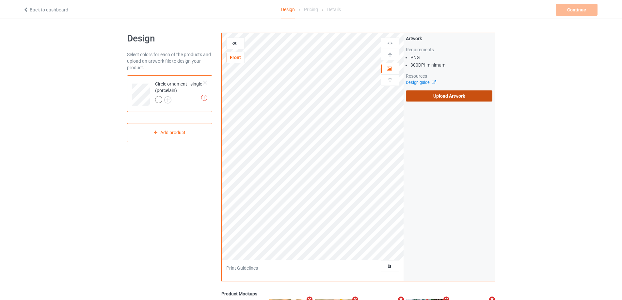
click at [453, 100] on label "Upload Artwork" at bounding box center [449, 95] width 87 height 11
click at [0, 0] on input "Upload Artwork" at bounding box center [0, 0] width 0 height 0
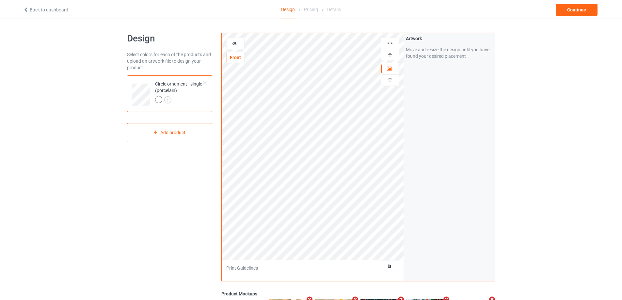
click at [392, 54] on img at bounding box center [390, 55] width 6 height 6
click at [390, 42] on img at bounding box center [390, 43] width 6 height 6
click at [237, 43] on icon at bounding box center [235, 42] width 6 height 5
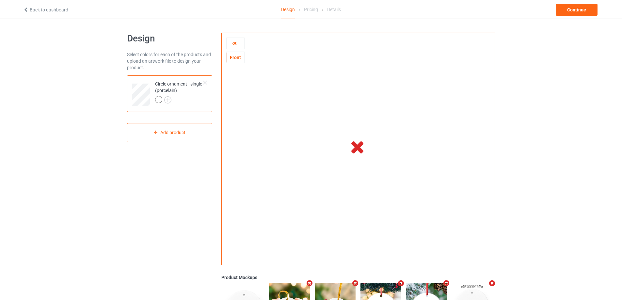
click at [237, 43] on icon at bounding box center [235, 42] width 6 height 5
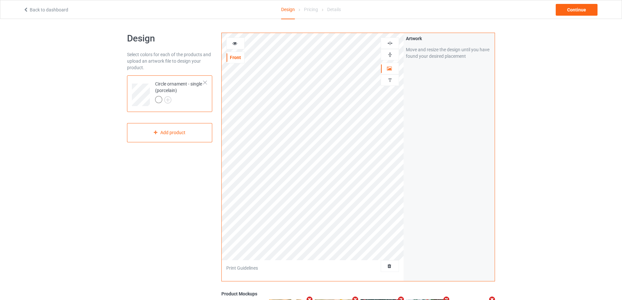
click at [237, 43] on icon at bounding box center [235, 42] width 6 height 5
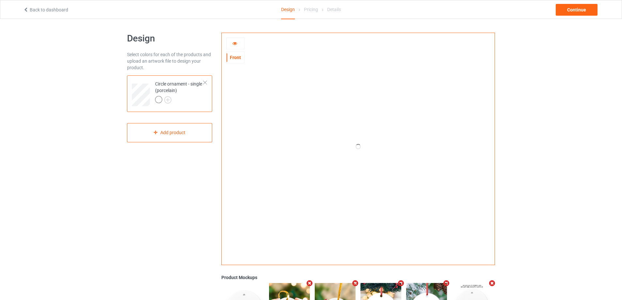
click at [236, 39] on div at bounding box center [235, 44] width 18 height 12
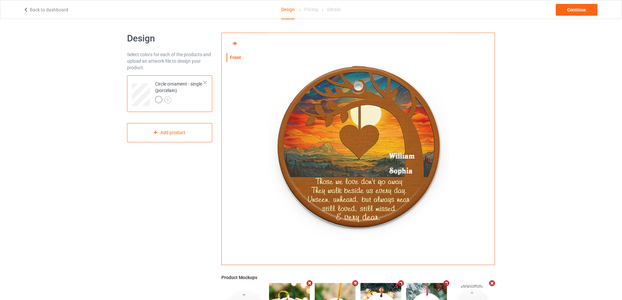
click at [409, 159] on img at bounding box center [358, 146] width 182 height 227
click at [405, 153] on img at bounding box center [358, 146] width 182 height 227
click at [237, 44] on icon at bounding box center [235, 42] width 6 height 5
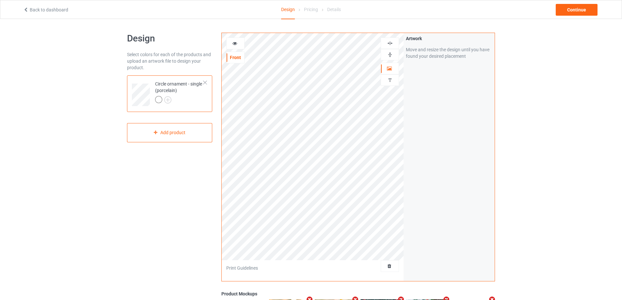
click at [237, 44] on icon at bounding box center [235, 42] width 6 height 5
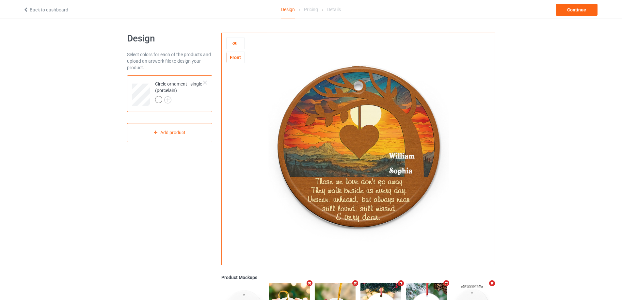
click at [238, 44] on div at bounding box center [236, 43] width 18 height 7
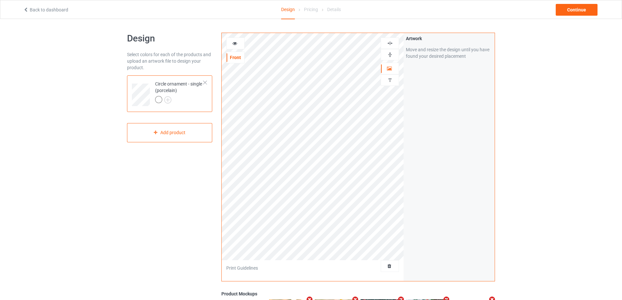
click at [233, 44] on icon at bounding box center [235, 42] width 6 height 5
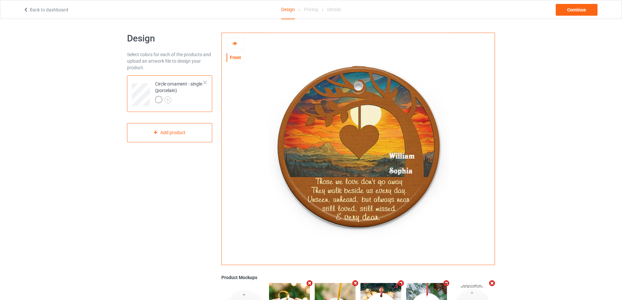
click at [406, 156] on img at bounding box center [358, 146] width 182 height 227
click at [232, 44] on icon at bounding box center [235, 42] width 6 height 5
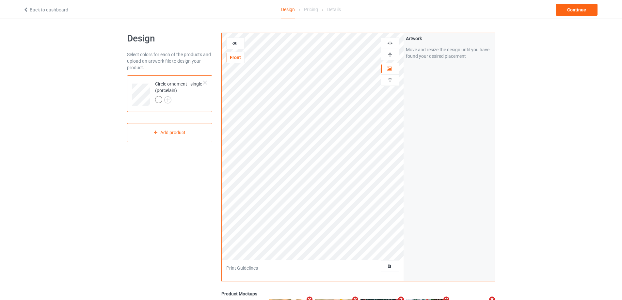
click at [386, 79] on div at bounding box center [390, 80] width 18 height 6
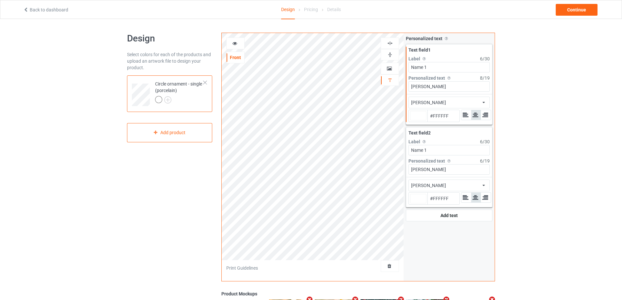
click at [435, 68] on input "Name 1" at bounding box center [449, 67] width 81 height 10
type input "#ffffff"
type input "Name"
type input "#ffffff"
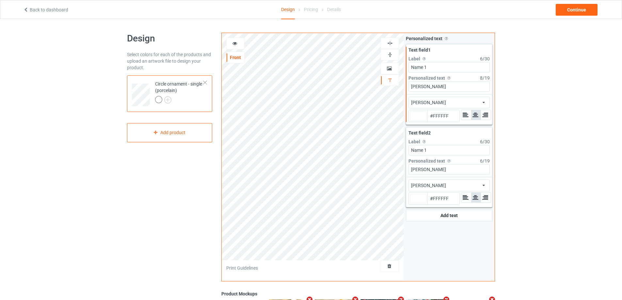
type input "#ffffff"
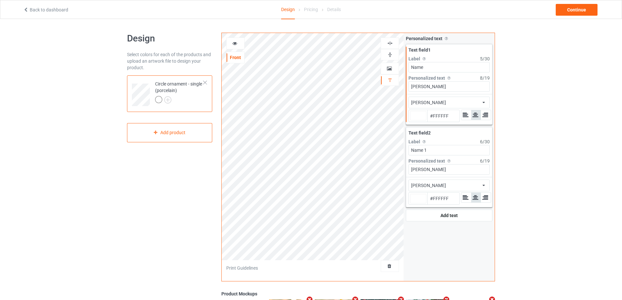
type input "#ffffff"
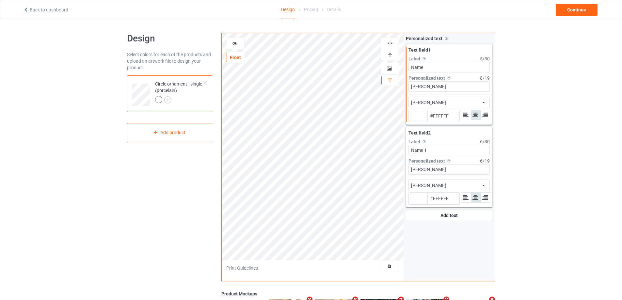
type input "#ffffff"
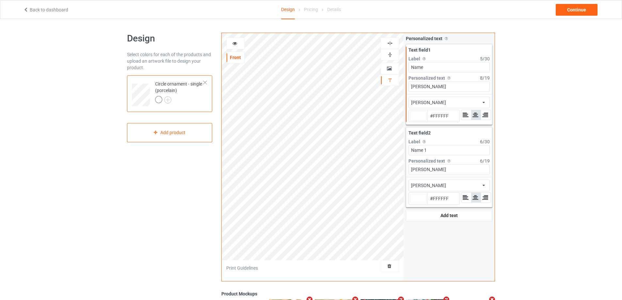
type input "#ffffff"
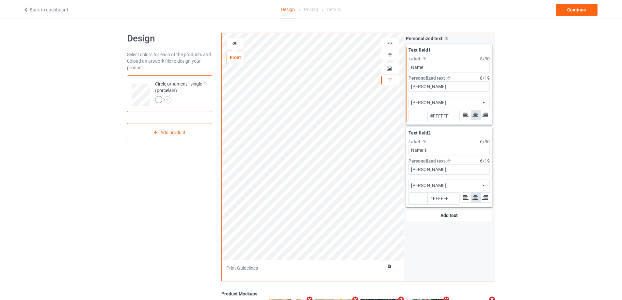
type input "#ffffff"
type input "Name"
type input "#ffffff"
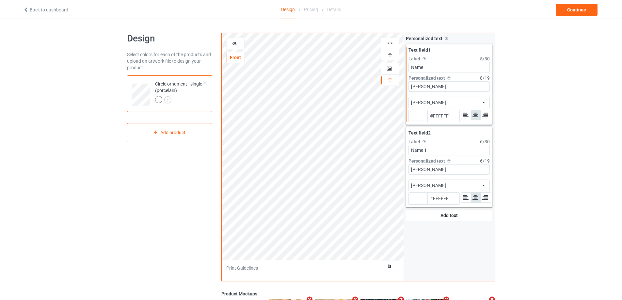
type input "#ffffff"
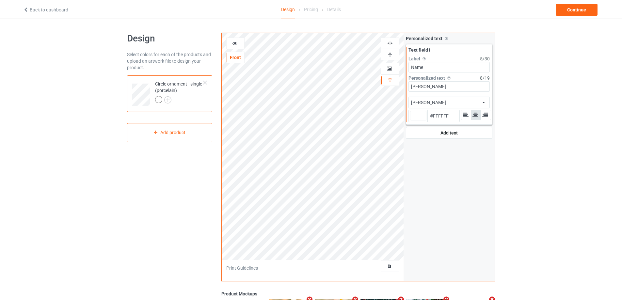
click at [420, 115] on div at bounding box center [418, 115] width 16 height 9
click at [420, 121] on input "#ffffff" at bounding box center [418, 125] width 16 height 9
type input "#f2e497"
type input "#F2E497"
type input "#f2e497"
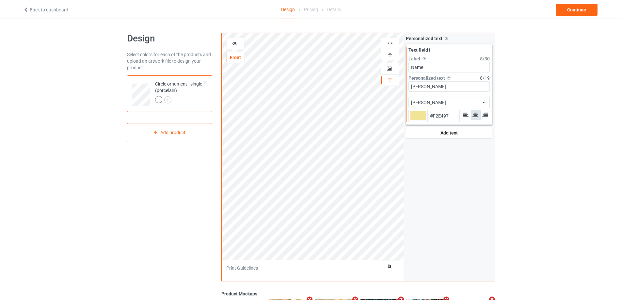
click at [233, 43] on icon at bounding box center [235, 42] width 6 height 5
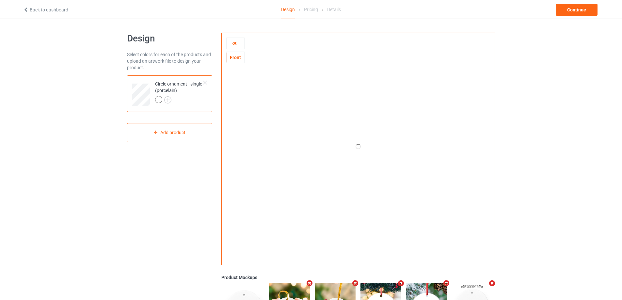
click at [233, 43] on icon at bounding box center [235, 42] width 6 height 5
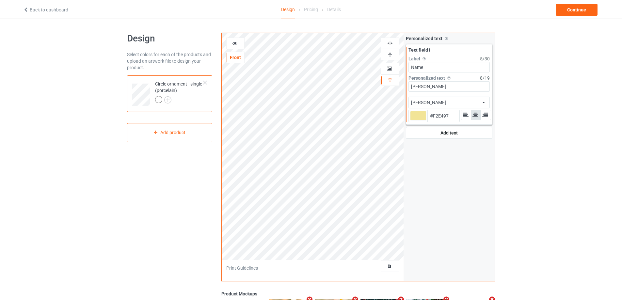
click at [233, 43] on icon at bounding box center [235, 42] width 6 height 5
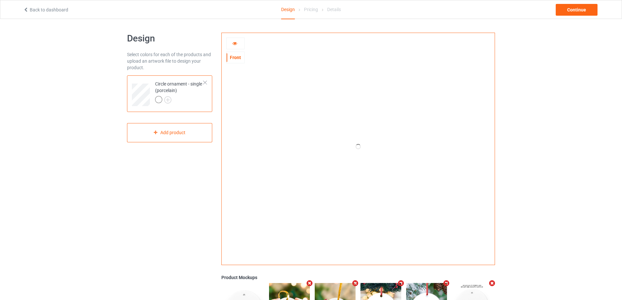
click at [233, 43] on icon at bounding box center [235, 42] width 6 height 5
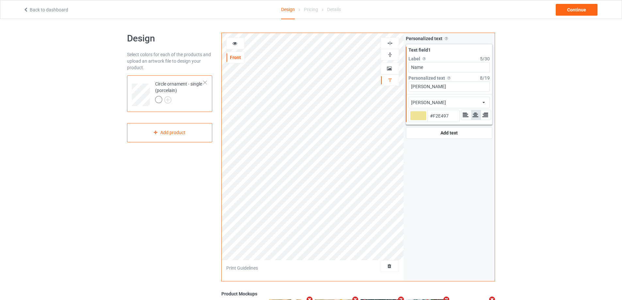
click at [233, 43] on icon at bounding box center [235, 42] width 6 height 5
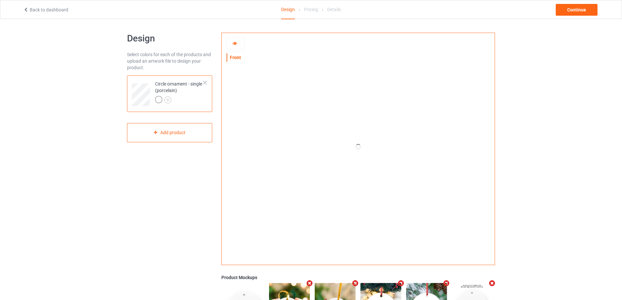
click at [233, 43] on icon at bounding box center [235, 42] width 6 height 5
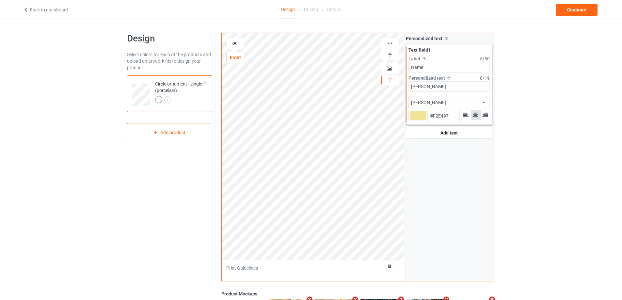
type input "#f2e497"
click at [238, 43] on div at bounding box center [236, 43] width 18 height 7
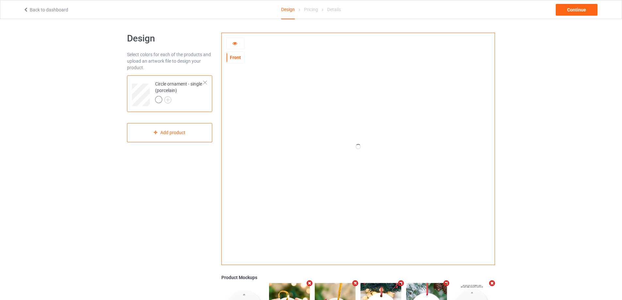
click at [238, 43] on div at bounding box center [236, 43] width 18 height 7
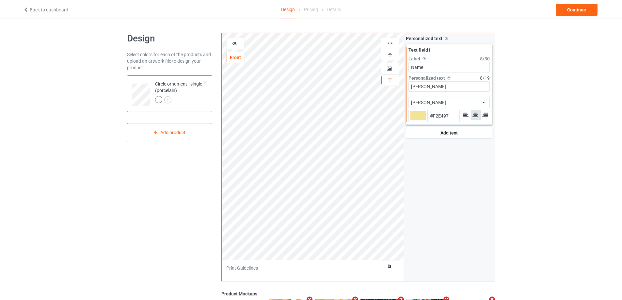
click at [238, 43] on div at bounding box center [236, 43] width 18 height 7
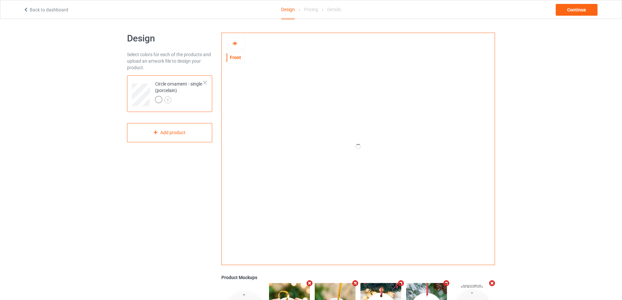
click at [234, 43] on icon at bounding box center [235, 42] width 6 height 5
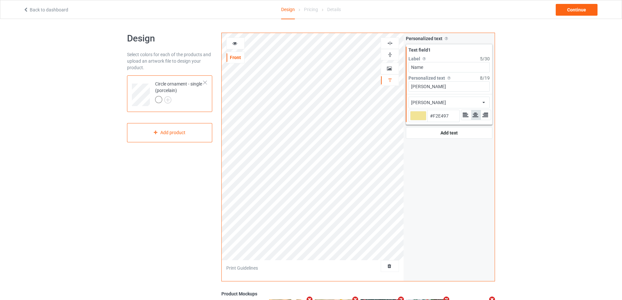
click at [234, 43] on icon at bounding box center [235, 42] width 6 height 5
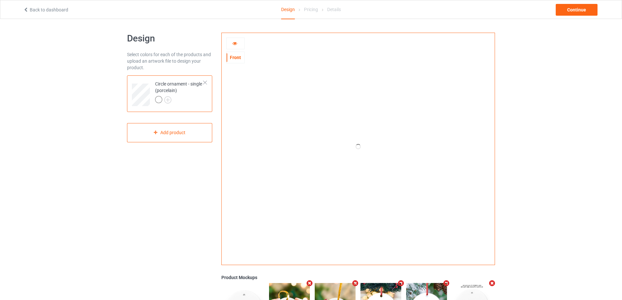
click at [234, 43] on icon at bounding box center [235, 42] width 6 height 5
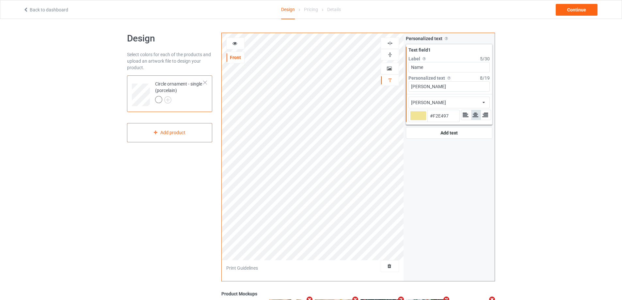
click at [234, 43] on icon at bounding box center [235, 42] width 6 height 5
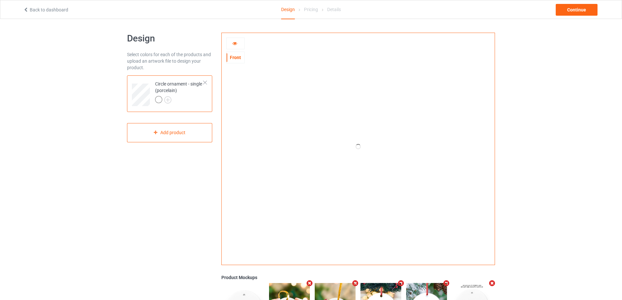
click at [234, 43] on icon at bounding box center [235, 42] width 6 height 5
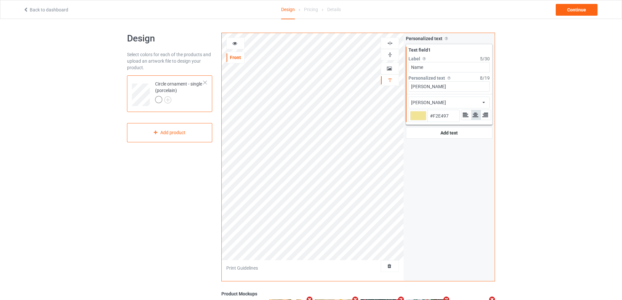
click at [234, 43] on icon at bounding box center [235, 42] width 6 height 5
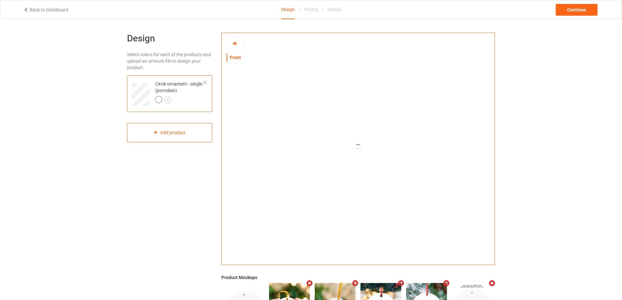
click at [234, 43] on icon at bounding box center [235, 42] width 6 height 5
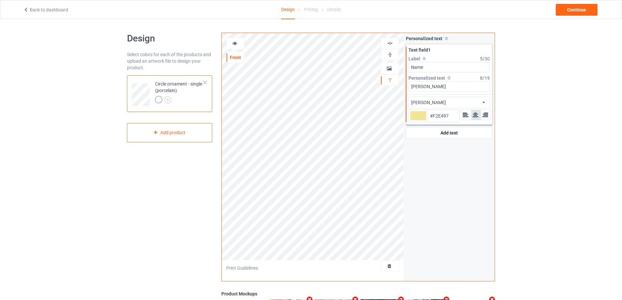
click at [234, 43] on icon at bounding box center [235, 42] width 6 height 5
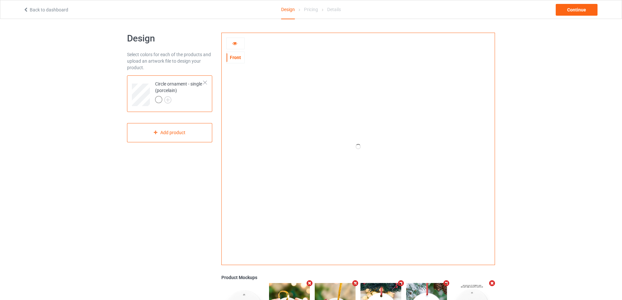
click at [234, 43] on icon at bounding box center [235, 42] width 6 height 5
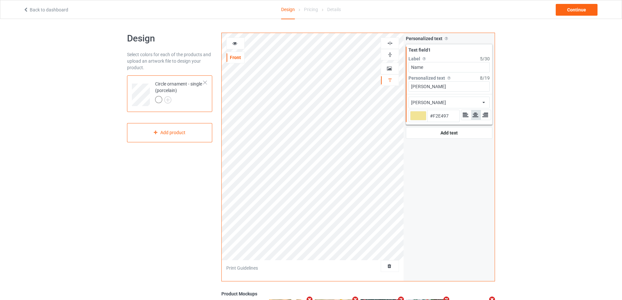
click at [234, 43] on icon at bounding box center [235, 42] width 6 height 5
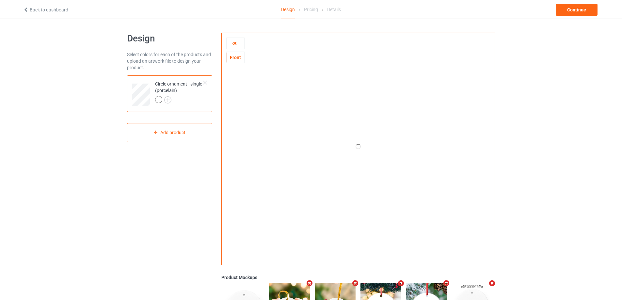
click at [234, 43] on icon at bounding box center [235, 42] width 6 height 5
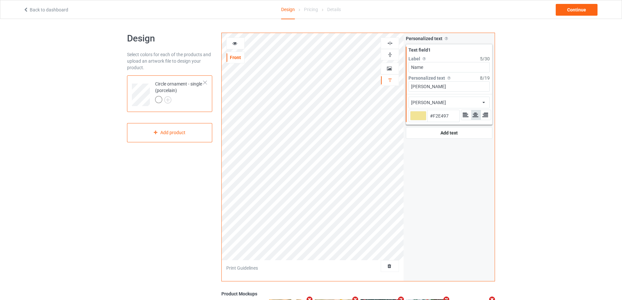
click at [73, 120] on div "Design Select colors for each of the products and upload an artwork file to des…" at bounding box center [311, 220] width 622 height 403
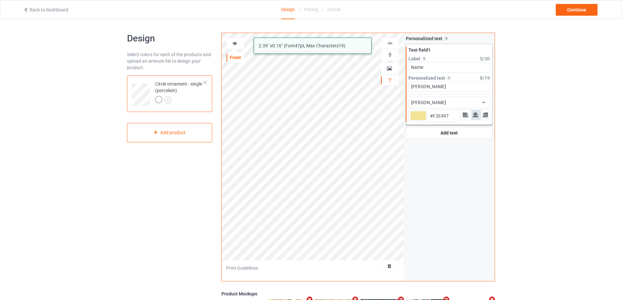
drag, startPoint x: 433, startPoint y: 85, endPoint x: 395, endPoint y: 86, distance: 37.9
click at [395, 86] on div "[PERSON_NAME] 2.39 " x 0.16 " (Font 47 pt, Max Characters 19 ) Front Artwork Pe…" at bounding box center [358, 157] width 274 height 249
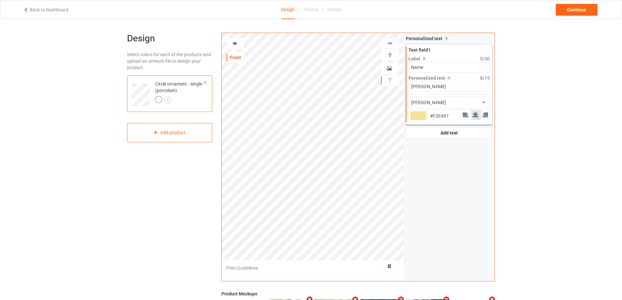
drag, startPoint x: 437, startPoint y: 67, endPoint x: 398, endPoint y: 63, distance: 38.4
click at [398, 63] on div "[PERSON_NAME] Front Artwork Personalized text Print Guidelines Personalized tex…" at bounding box center [358, 157] width 274 height 249
type input "#f2e497"
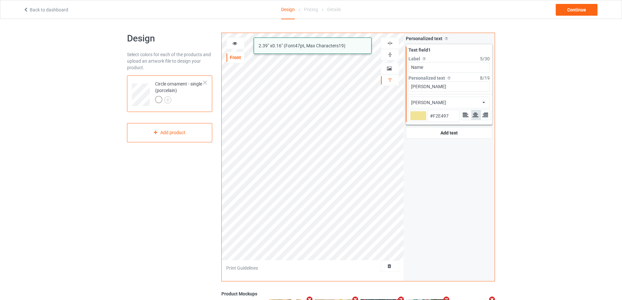
drag, startPoint x: 442, startPoint y: 90, endPoint x: 397, endPoint y: 85, distance: 44.7
click at [397, 85] on div "[PERSON_NAME] 2.39 " x 0.16 " (Font 47 pt, Max Characters 19 ) Front Artwork Pe…" at bounding box center [358, 157] width 274 height 249
paste input "Name"
type input "Name"
type input "#f2e497"
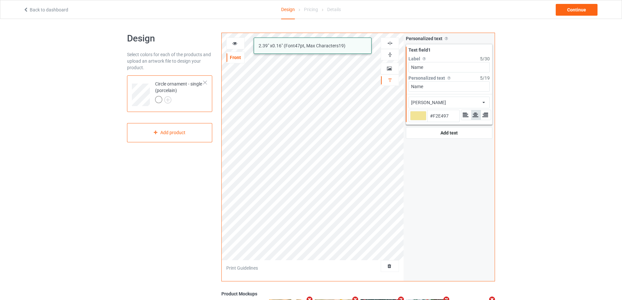
type input "Name"
type input "#f2e497"
click at [105, 161] on div "Design Select colors for each of the products and upload an artwork file to des…" at bounding box center [311, 220] width 622 height 403
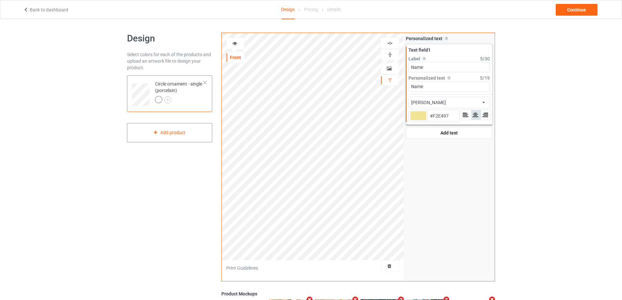
click at [234, 42] on icon at bounding box center [235, 42] width 6 height 5
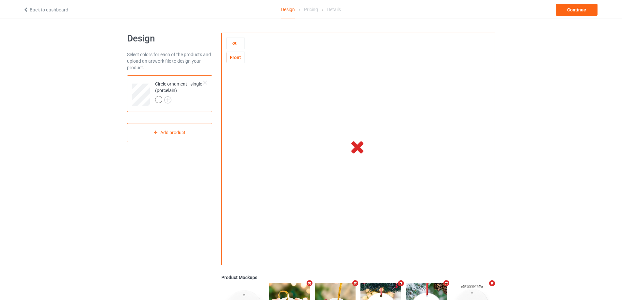
click at [234, 44] on icon at bounding box center [235, 42] width 6 height 5
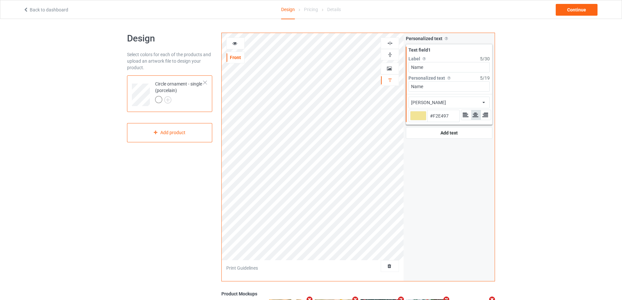
click at [234, 44] on icon at bounding box center [235, 42] width 6 height 5
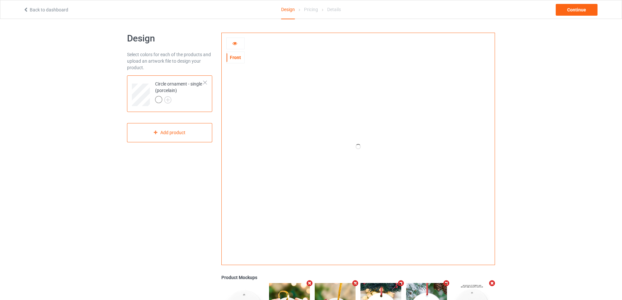
click at [234, 44] on icon at bounding box center [235, 42] width 6 height 5
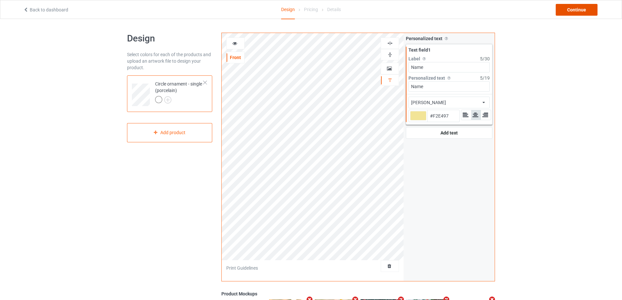
click at [573, 11] on div "Continue" at bounding box center [577, 10] width 42 height 12
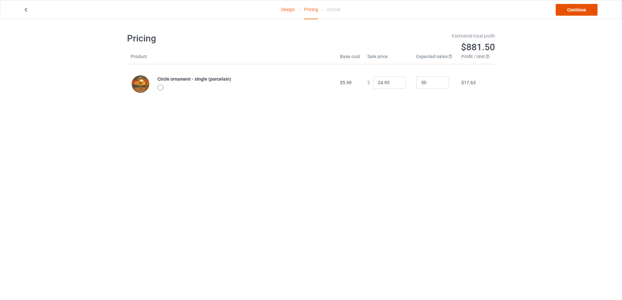
click at [573, 11] on link "Continue" at bounding box center [577, 10] width 42 height 12
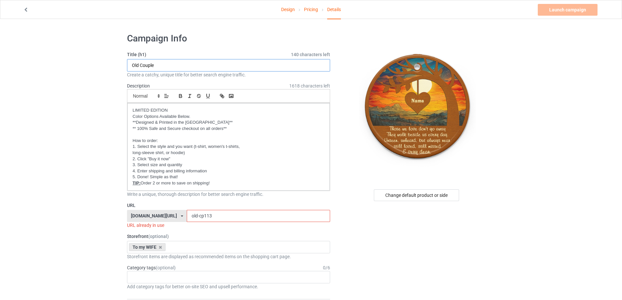
drag, startPoint x: 169, startPoint y: 63, endPoint x: 123, endPoint y: 64, distance: 45.4
type input "MEMORIAL"
drag, startPoint x: 212, startPoint y: 218, endPoint x: 165, endPoint y: 217, distance: 47.0
click at [165, 217] on div "[DOMAIN_NAME][URL] [DOMAIN_NAME][URL] [DOMAIN_NAME][URL] [DOMAIN_NAME][URL] [DO…" at bounding box center [228, 216] width 203 height 12
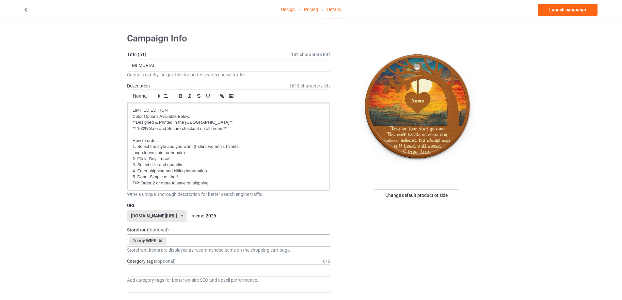
type input "memo-2026"
click at [159, 239] on icon at bounding box center [160, 241] width 3 height 4
click at [576, 9] on link "Launch campaign" at bounding box center [568, 10] width 60 height 12
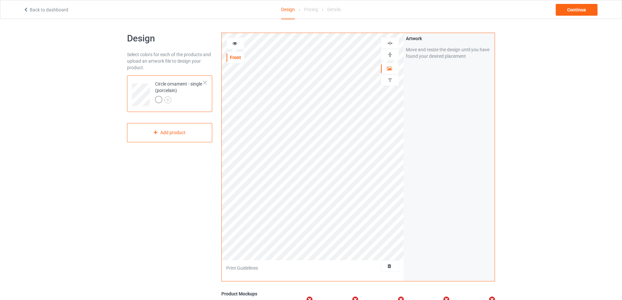
click at [390, 52] on img at bounding box center [390, 55] width 6 height 6
click at [390, 45] on img at bounding box center [390, 43] width 6 height 6
click at [390, 44] on img at bounding box center [390, 43] width 6 height 6
click at [390, 54] on img at bounding box center [390, 55] width 6 height 6
click at [390, 45] on img at bounding box center [390, 43] width 6 height 6
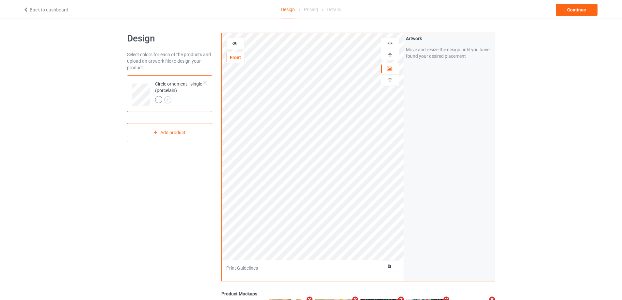
click at [390, 45] on img at bounding box center [390, 43] width 6 height 6
click at [234, 43] on icon at bounding box center [235, 42] width 6 height 5
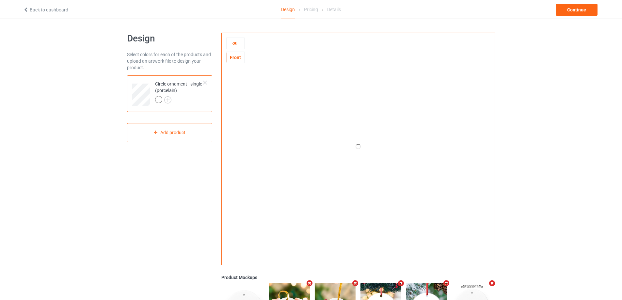
click at [234, 43] on icon at bounding box center [235, 42] width 6 height 5
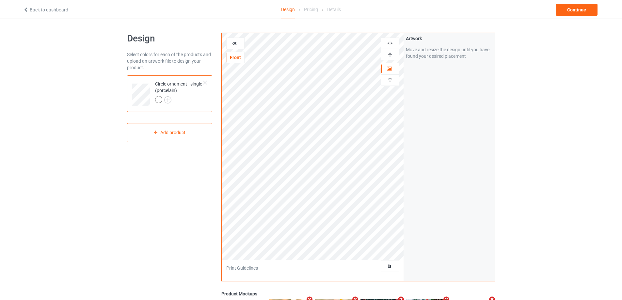
click at [234, 43] on icon at bounding box center [235, 42] width 6 height 5
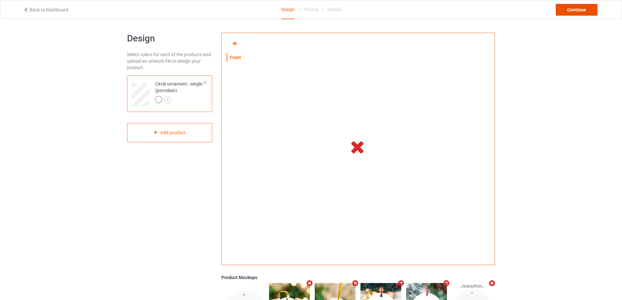
click at [578, 8] on div "Continue" at bounding box center [577, 10] width 42 height 12
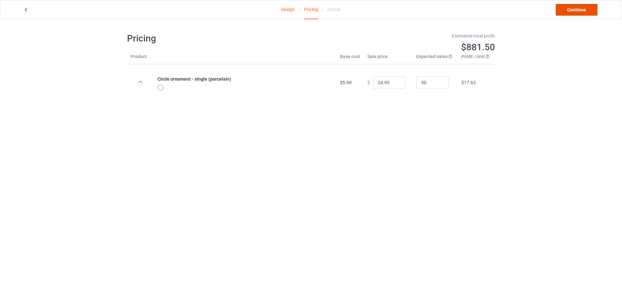
click at [579, 9] on link "Continue" at bounding box center [577, 10] width 42 height 12
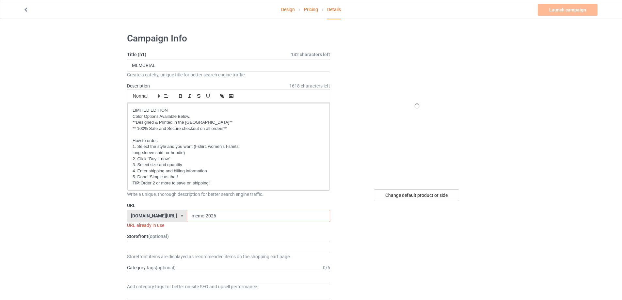
click at [209, 215] on input "memo-2026" at bounding box center [258, 216] width 143 height 12
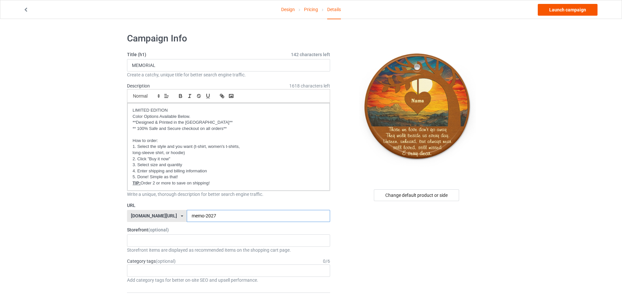
type input "memo-2027"
click at [562, 8] on link "Launch campaign" at bounding box center [568, 10] width 60 height 12
